Goal: Task Accomplishment & Management: Manage account settings

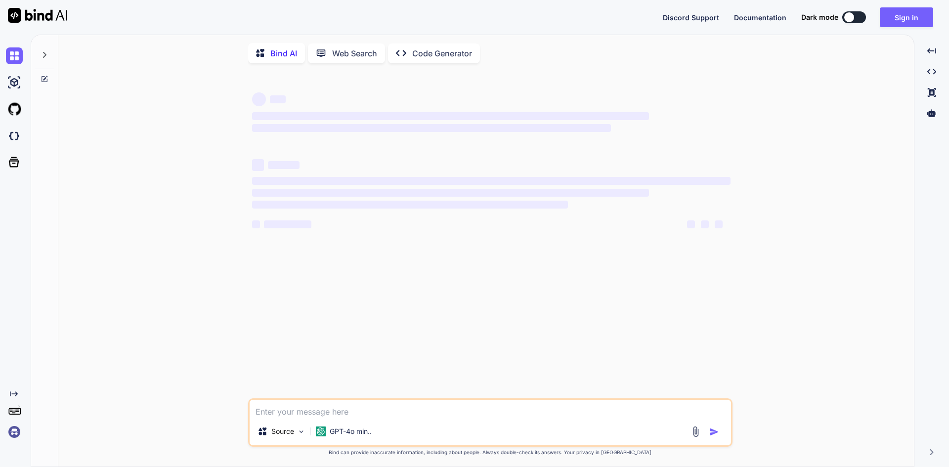
type textarea "x"
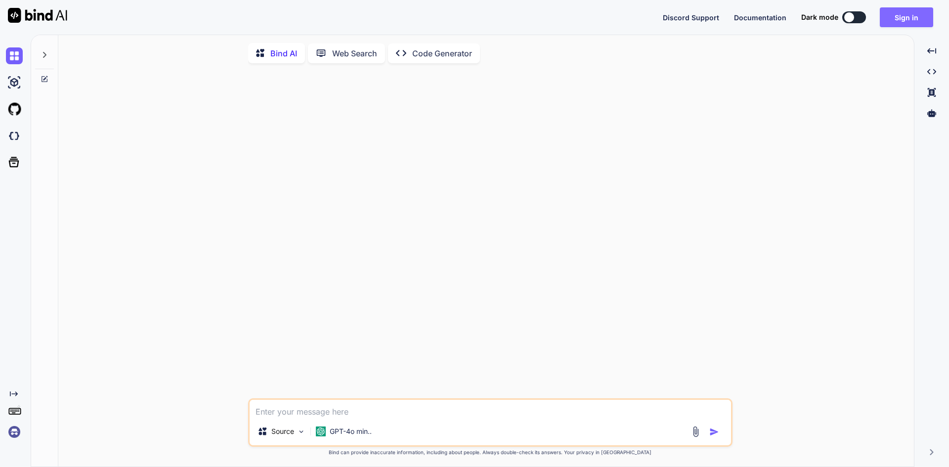
click at [909, 18] on button "Sign in" at bounding box center [905, 17] width 53 height 20
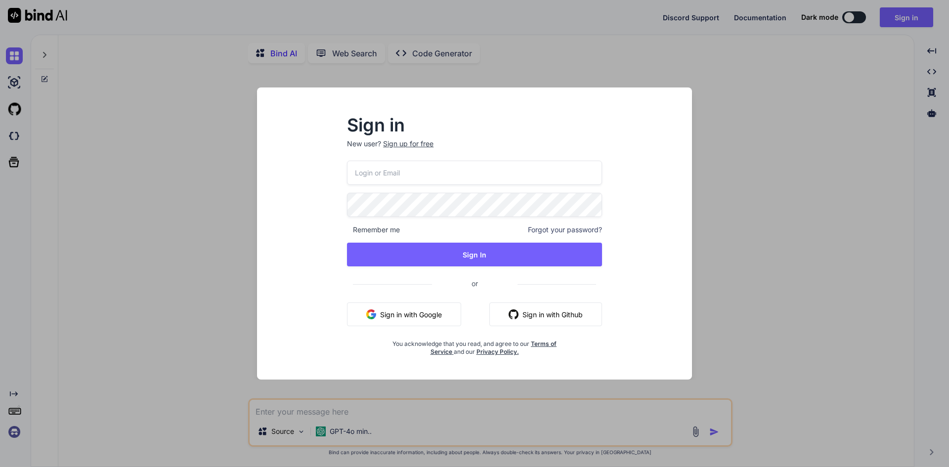
click at [555, 229] on span "Forgot your password?" at bounding box center [565, 230] width 74 height 10
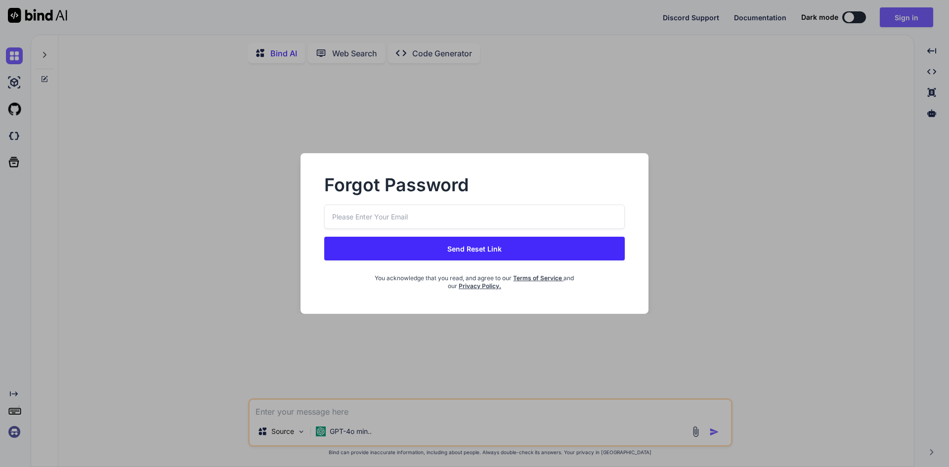
click at [450, 213] on input "email" at bounding box center [474, 217] width 300 height 24
paste input "lazadaprocreatebrushthailand-1@berrymail.cc"
type input "lazadaprocreatebrushthailand-1@berrymail.cc"
click at [447, 250] on button "Send Reset Link" at bounding box center [474, 249] width 300 height 24
click at [449, 252] on button "Send Reset Link" at bounding box center [474, 249] width 300 height 24
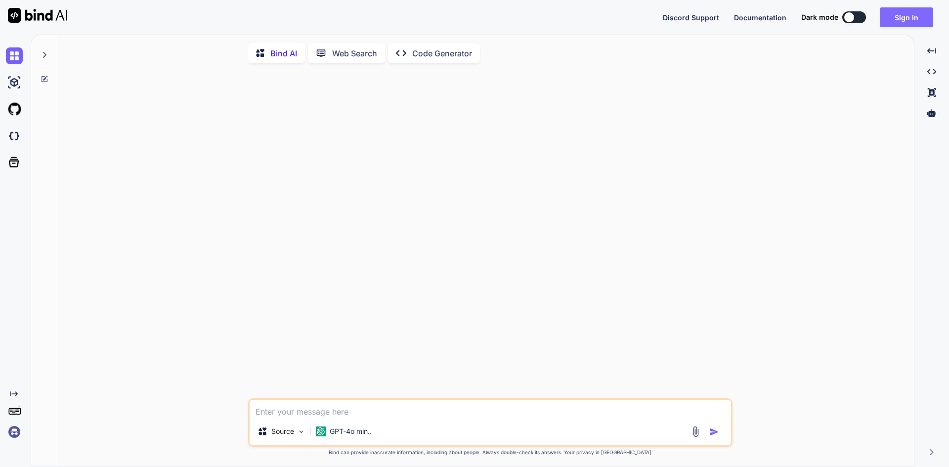
click at [922, 21] on button "Sign in" at bounding box center [905, 17] width 53 height 20
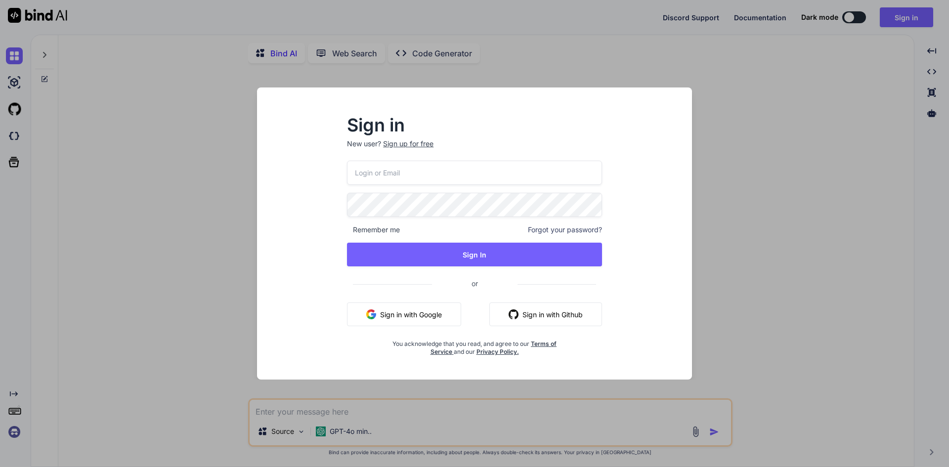
click at [571, 231] on span "Forgot your password?" at bounding box center [565, 230] width 74 height 10
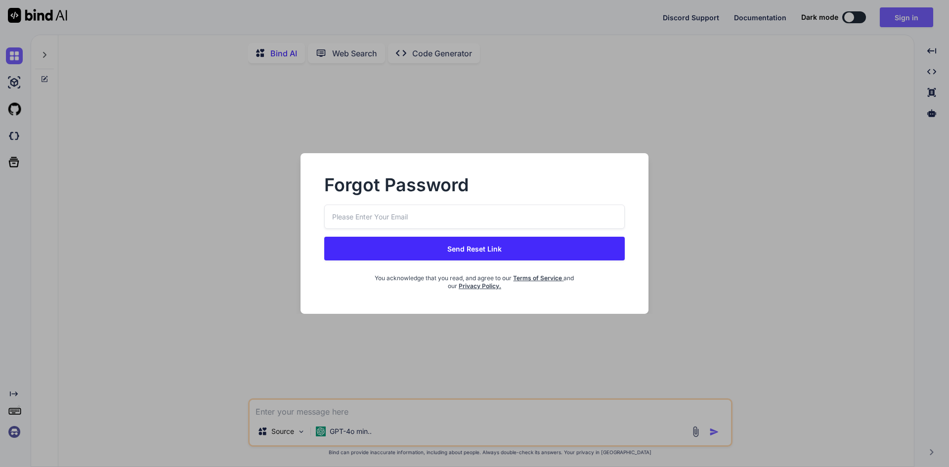
click at [533, 229] on div "Send Reset Link You acknowledge that you read, and agree to our Terms of Servic…" at bounding box center [474, 247] width 300 height 85
click at [534, 221] on input "email" at bounding box center [474, 217] width 300 height 24
paste input "lazadaprocreatebrushthailand-2@berrymail.cc"
type input "lazadaprocreatebrushthailand-2@berrymail.cc"
click at [486, 246] on button "Send Reset Link" at bounding box center [474, 249] width 300 height 24
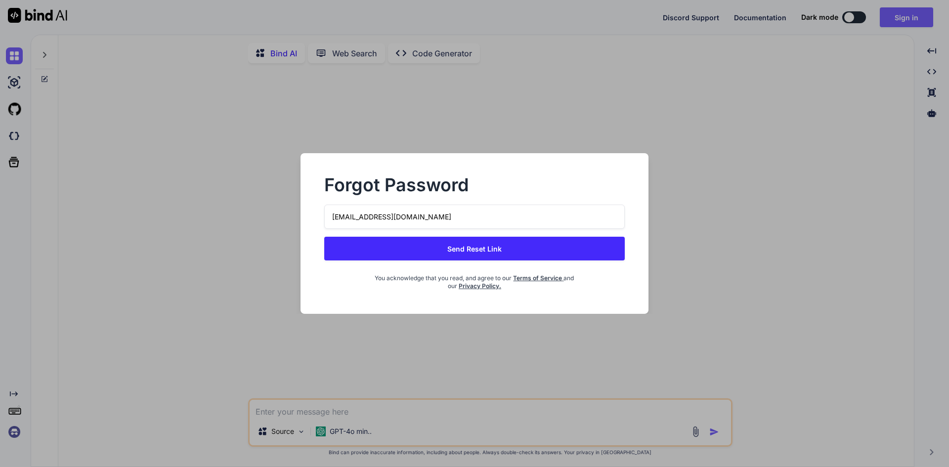
click at [520, 244] on button "Send Reset Link" at bounding box center [474, 249] width 300 height 24
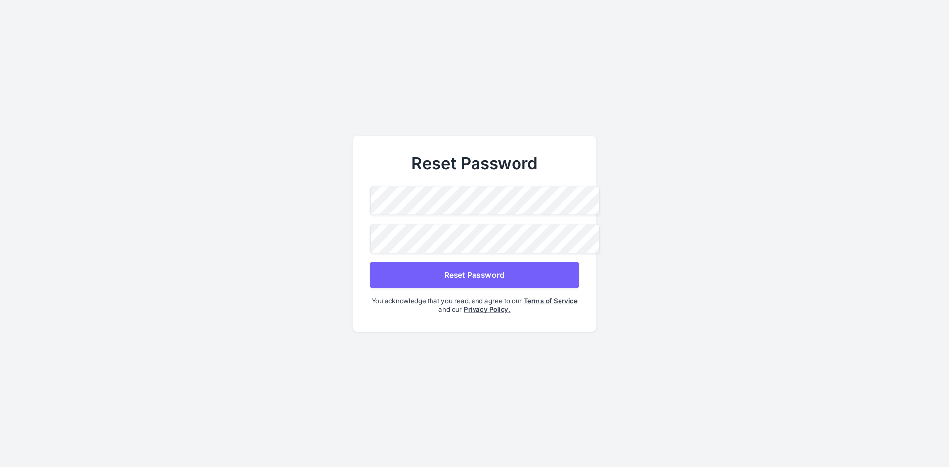
click at [480, 267] on button "Reset Password" at bounding box center [474, 274] width 208 height 26
click at [473, 279] on button "Reset Password" at bounding box center [474, 274] width 208 height 26
